Goal: Information Seeking & Learning: Understand process/instructions

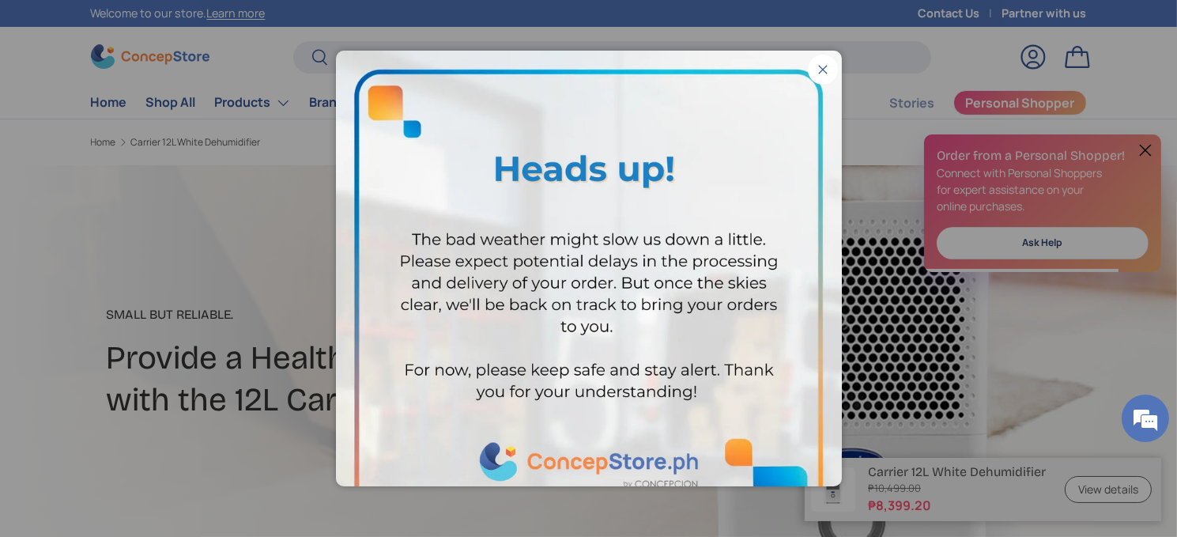
click at [811, 68] on button "Close" at bounding box center [823, 70] width 30 height 30
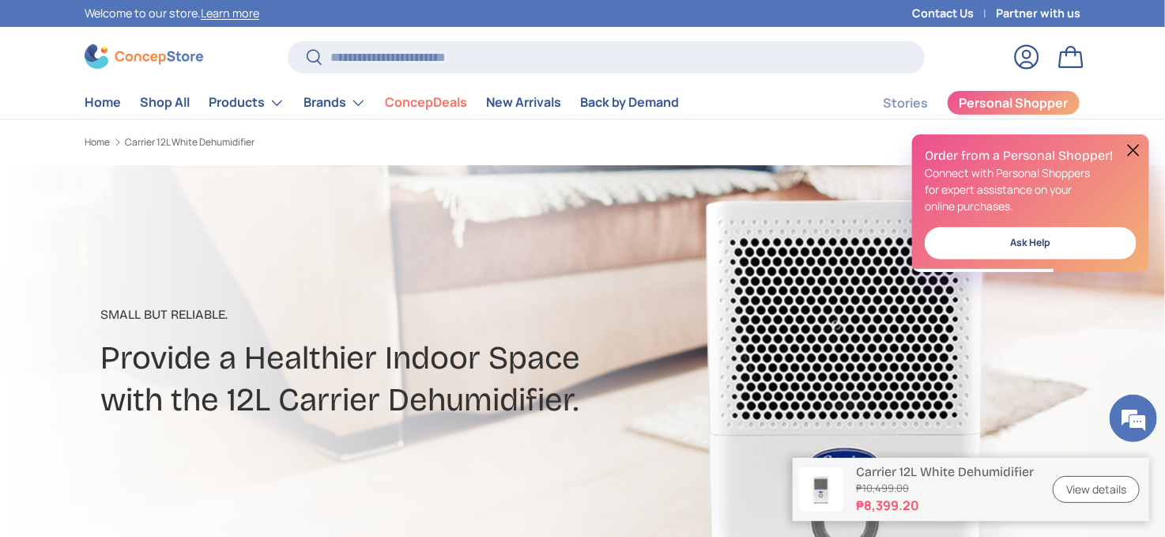
click at [1132, 144] on button at bounding box center [1133, 150] width 19 height 19
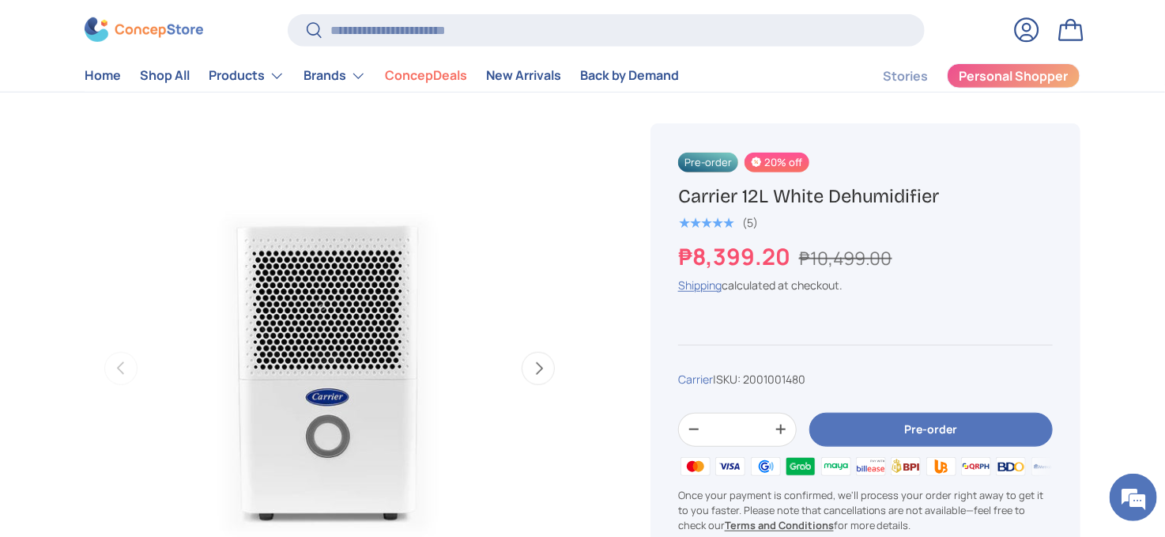
scroll to position [474, 0]
click at [534, 364] on button "Next" at bounding box center [538, 368] width 33 height 33
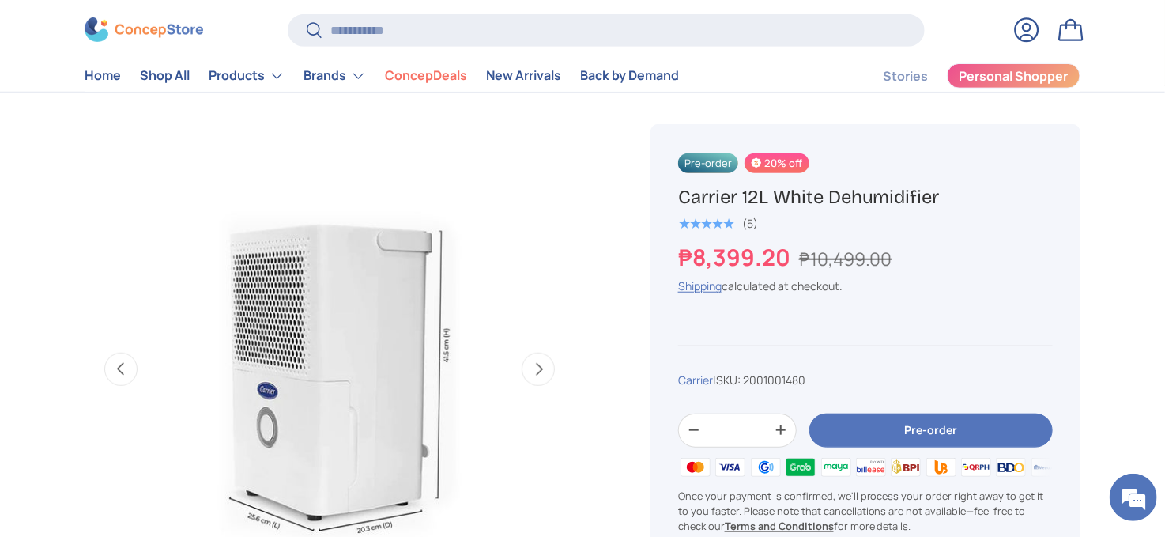
click at [534, 364] on button "Next" at bounding box center [538, 368] width 33 height 33
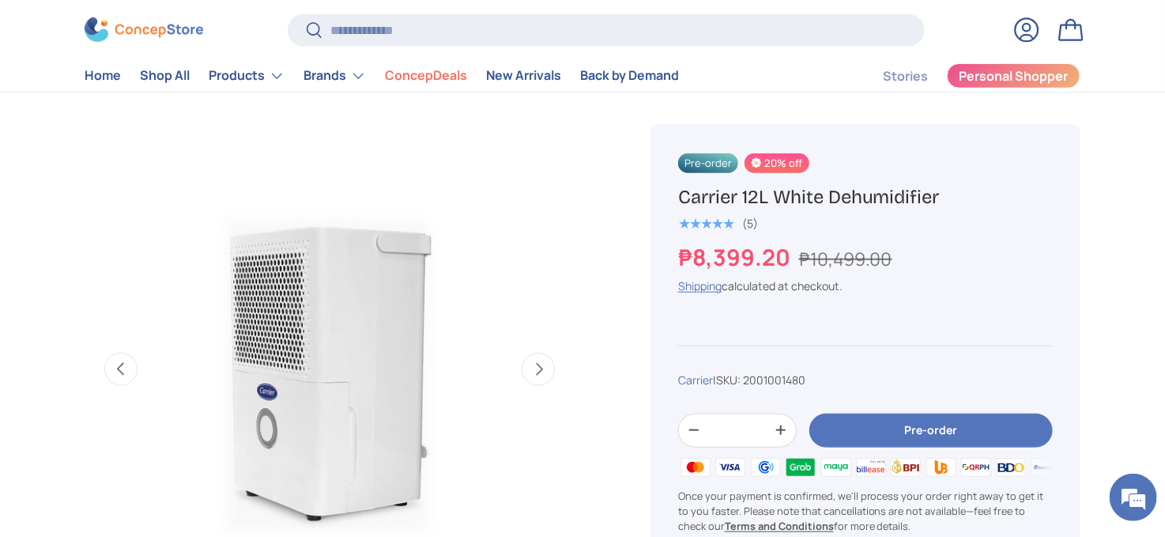
click at [534, 364] on button "Next" at bounding box center [538, 368] width 33 height 33
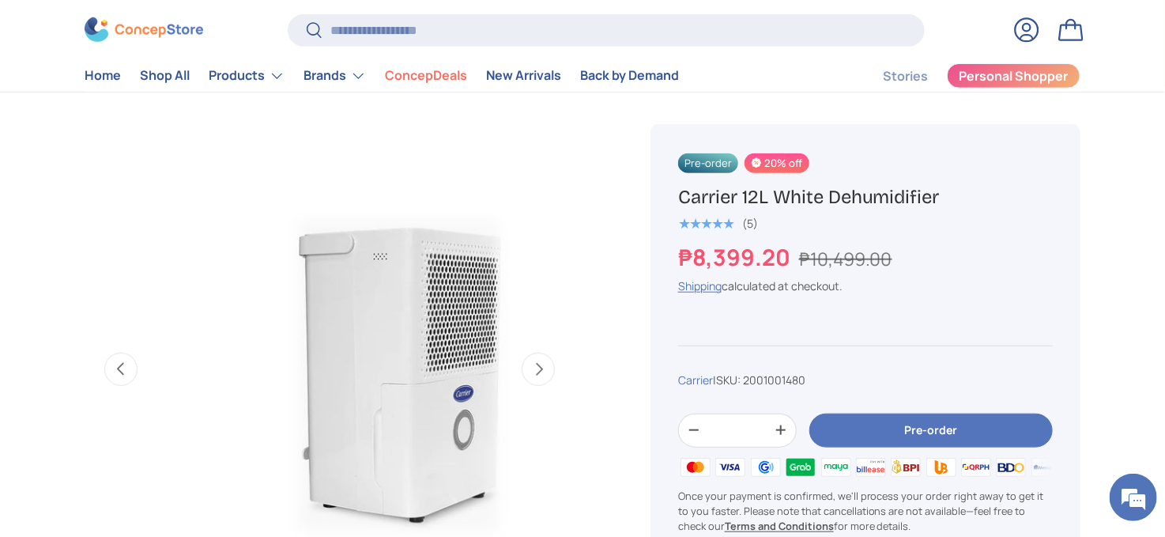
scroll to position [0, 1494]
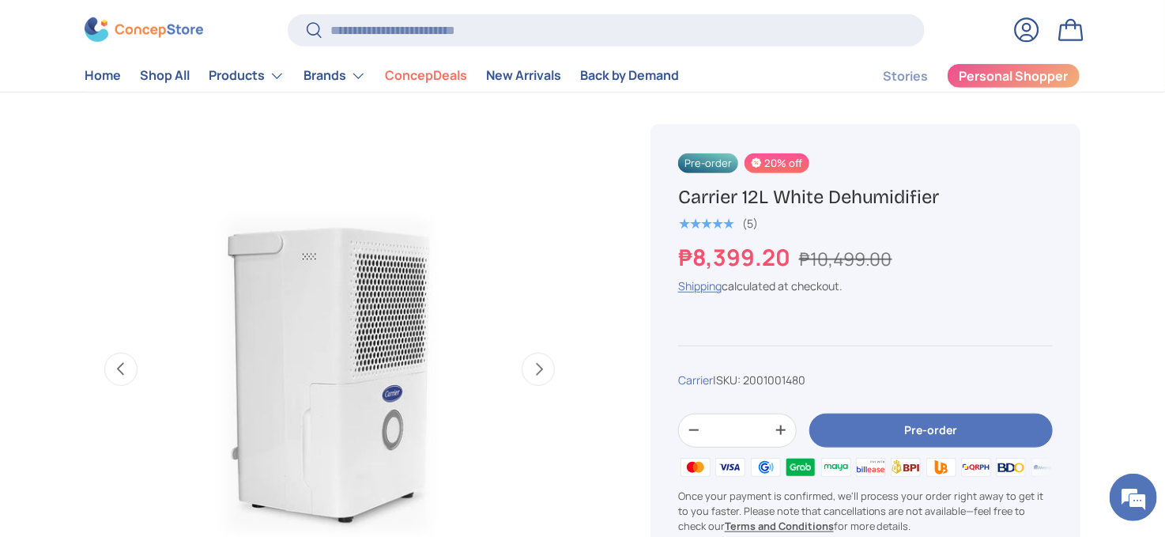
click at [534, 364] on button "Next" at bounding box center [538, 368] width 33 height 33
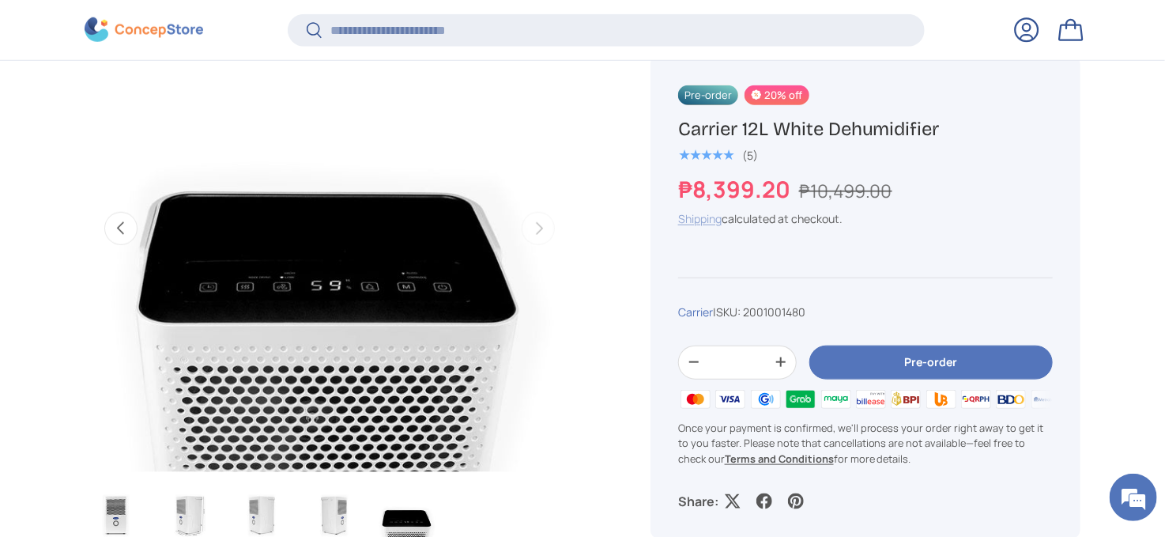
scroll to position [629, 0]
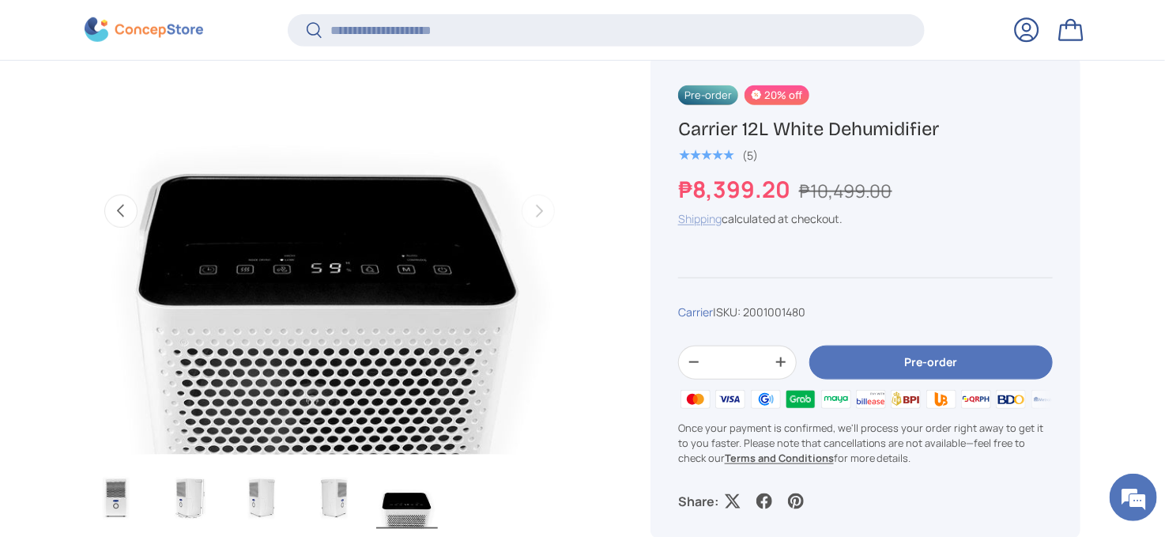
click at [692, 221] on link "Shipping" at bounding box center [699, 217] width 43 height 15
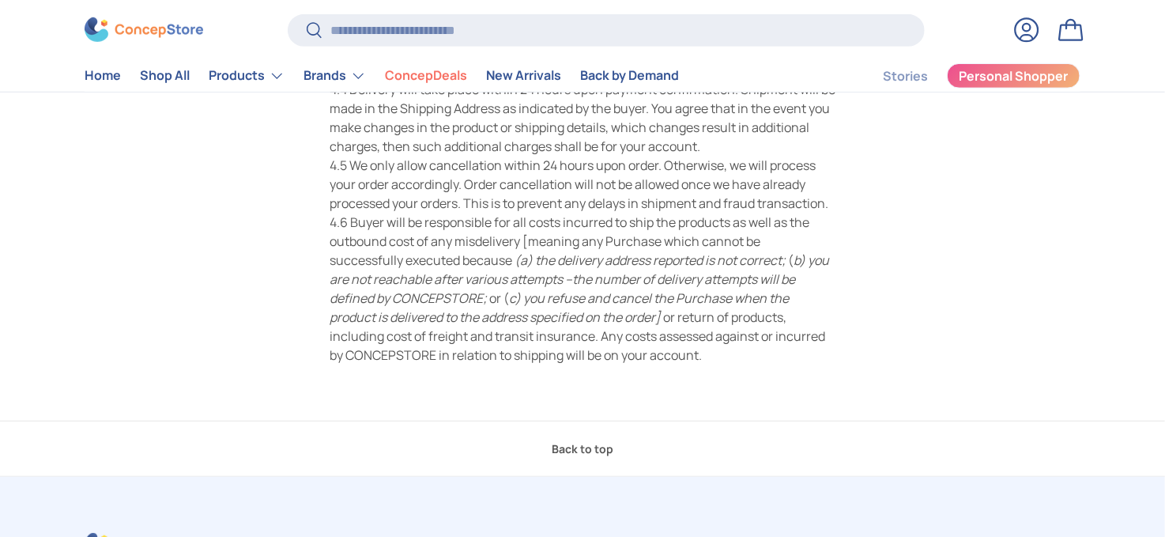
scroll to position [12, 0]
